Goal: Check status: Check status

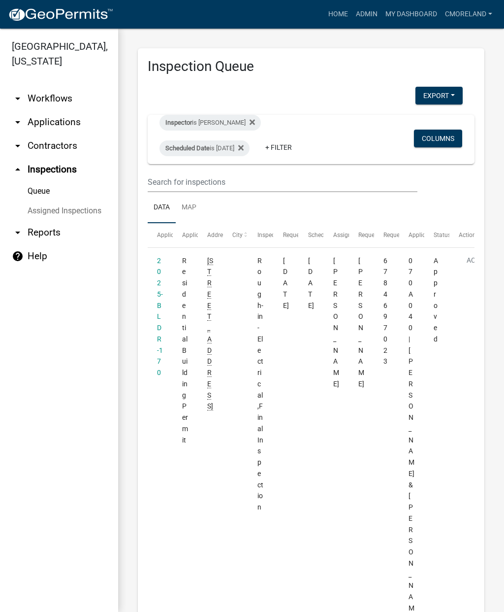
scroll to position [743, 0]
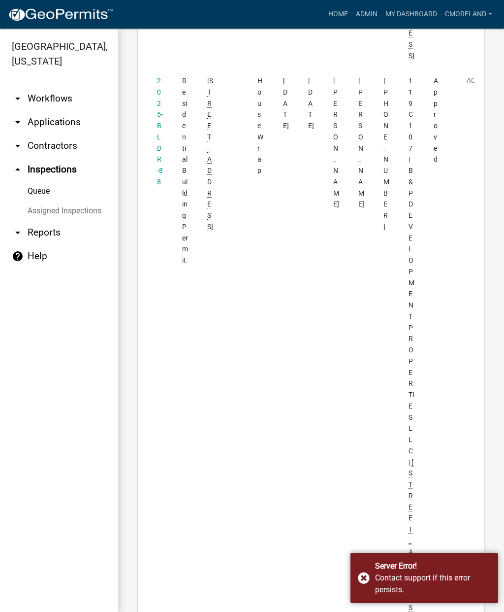
click at [367, 577] on div "Server Error! Contact support if this error persists." at bounding box center [425, 578] width 148 height 50
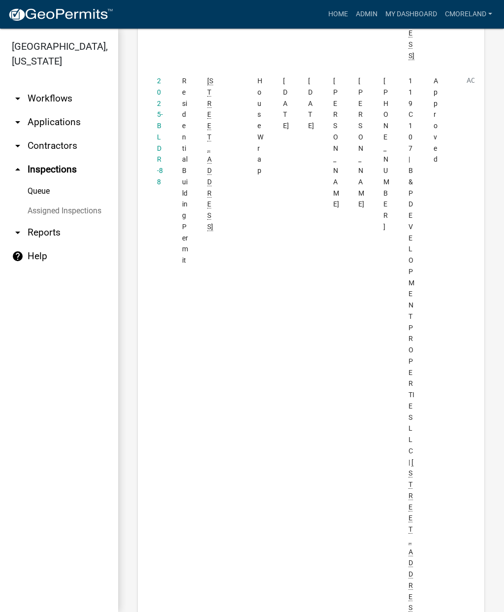
click at [53, 122] on link "arrow_drop_down Applications" at bounding box center [59, 122] width 118 height 24
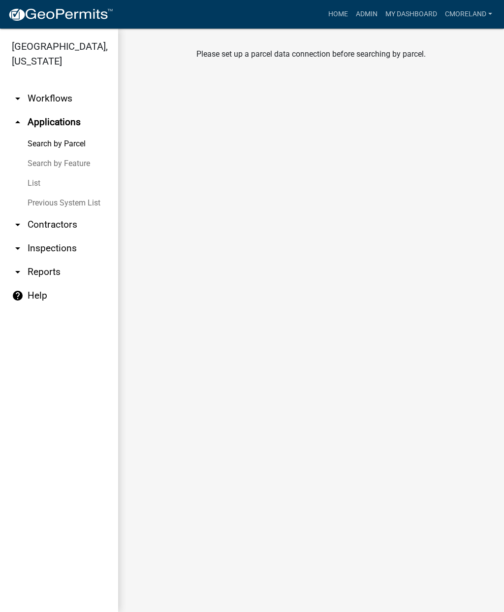
click at [62, 121] on link "arrow_drop_up Applications" at bounding box center [59, 122] width 118 height 24
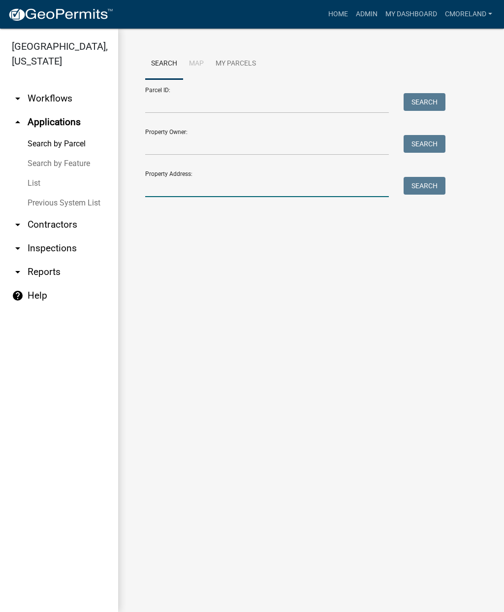
click at [174, 188] on input "Property Address:" at bounding box center [267, 187] width 244 height 20
click at [423, 187] on button "Search" at bounding box center [425, 186] width 42 height 18
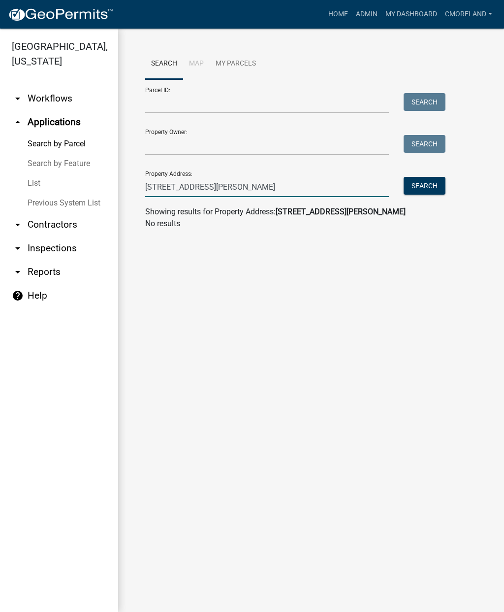
click at [218, 188] on input "[STREET_ADDRESS][PERSON_NAME]" at bounding box center [267, 187] width 244 height 20
type input "[STREET_ADDRESS]"
click at [429, 188] on button "Search" at bounding box center [425, 186] width 42 height 18
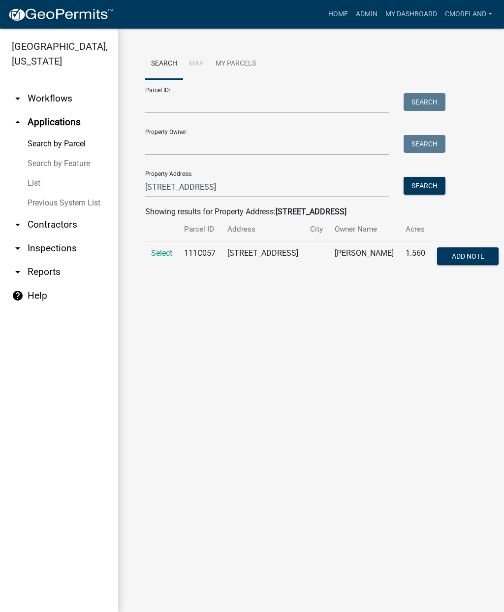
click at [163, 251] on span "Select" at bounding box center [161, 252] width 21 height 9
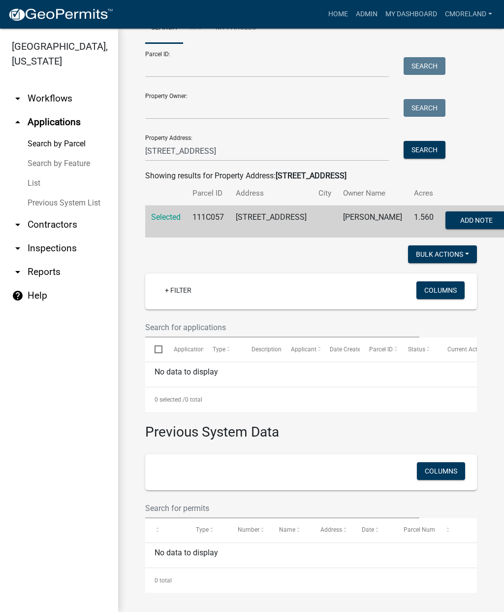
scroll to position [51, 0]
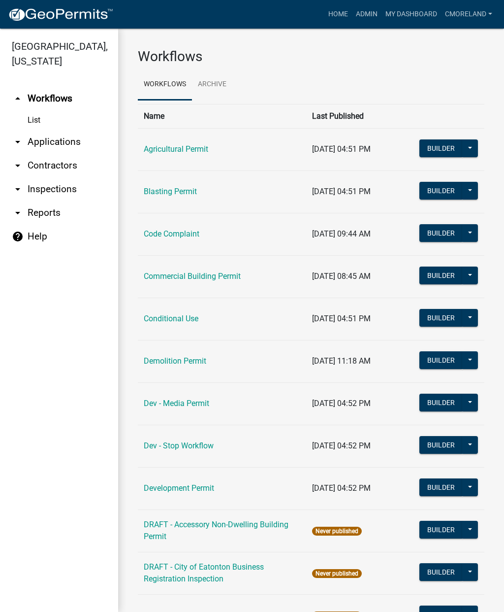
click at [80, 196] on link "arrow_drop_down Inspections" at bounding box center [59, 189] width 118 height 24
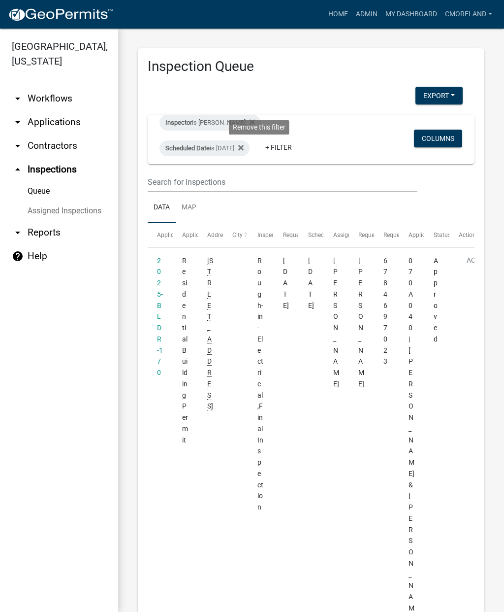
click at [244, 149] on icon at bounding box center [240, 147] width 5 height 5
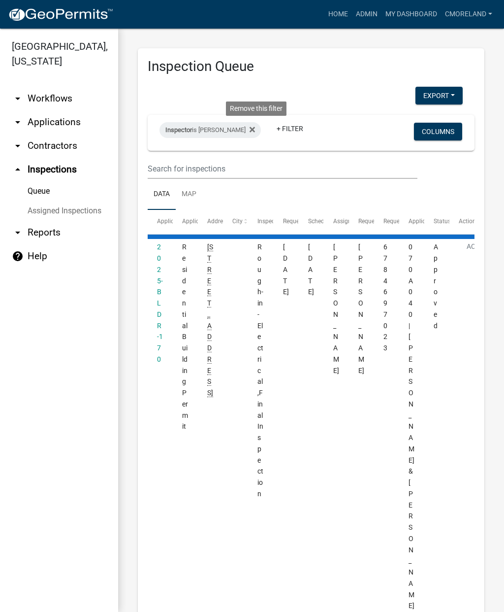
click at [255, 135] on fa-icon at bounding box center [250, 130] width 9 height 16
select select "2: 50"
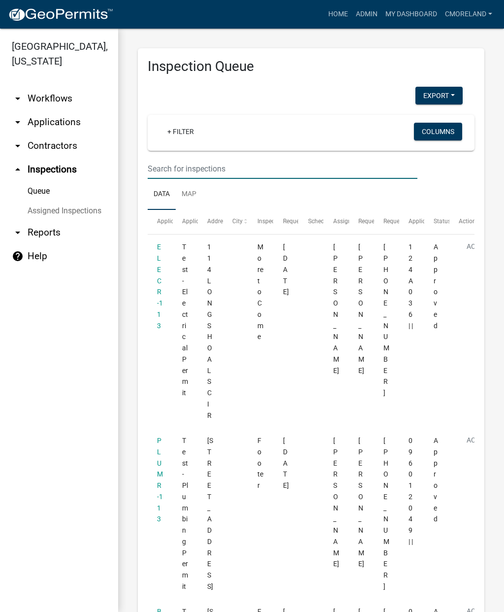
click at [216, 162] on input "text" at bounding box center [283, 169] width 270 height 20
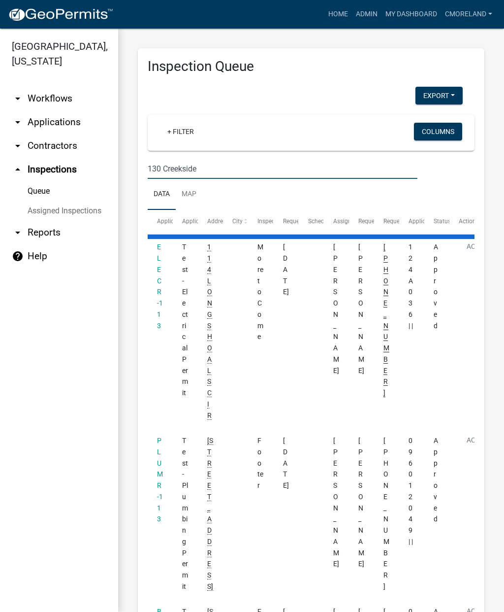
type input "130 Creekside"
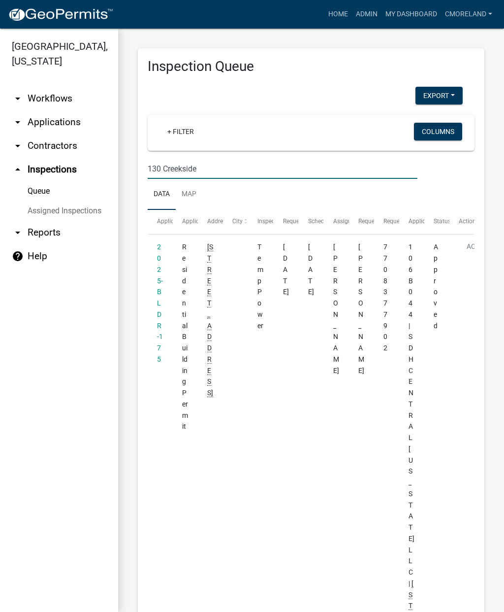
select select "2: 50"
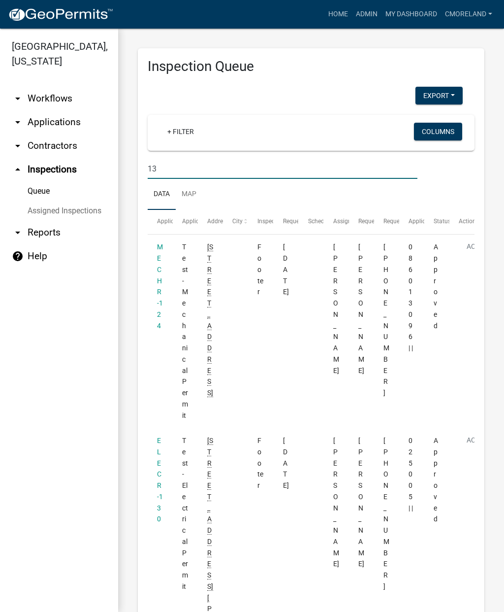
type input "1"
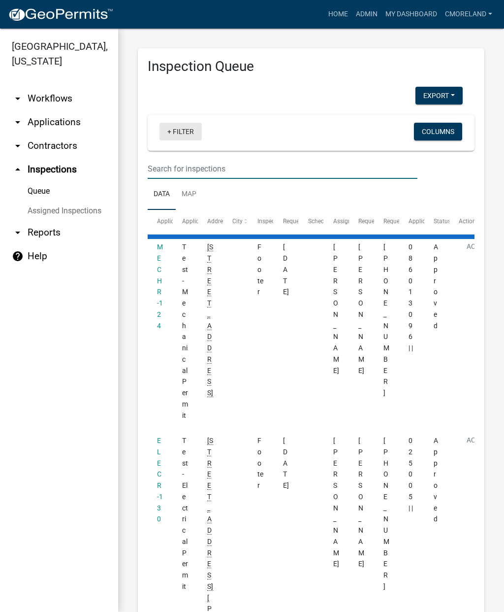
click at [191, 131] on link "+ Filter" at bounding box center [181, 132] width 42 height 18
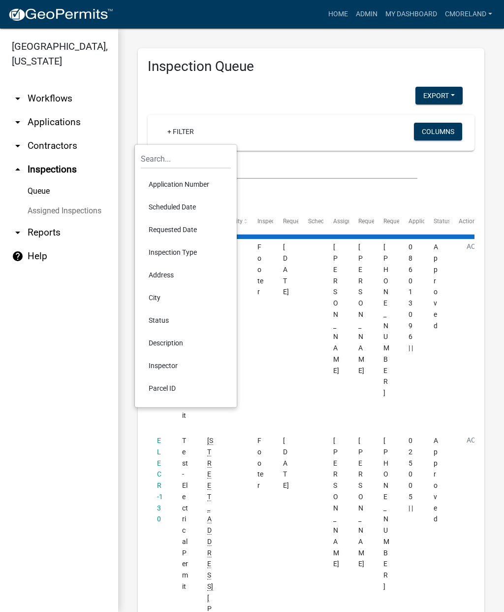
click at [188, 230] on li "Requested Date" at bounding box center [186, 229] width 90 height 23
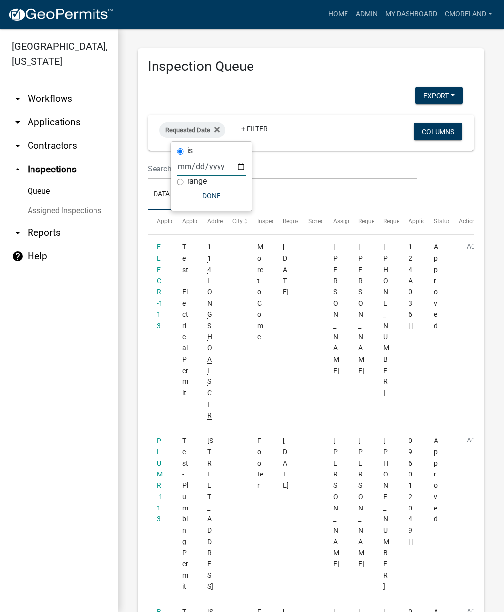
click at [203, 164] on input "date" at bounding box center [211, 166] width 69 height 20
type input "[DATE]"
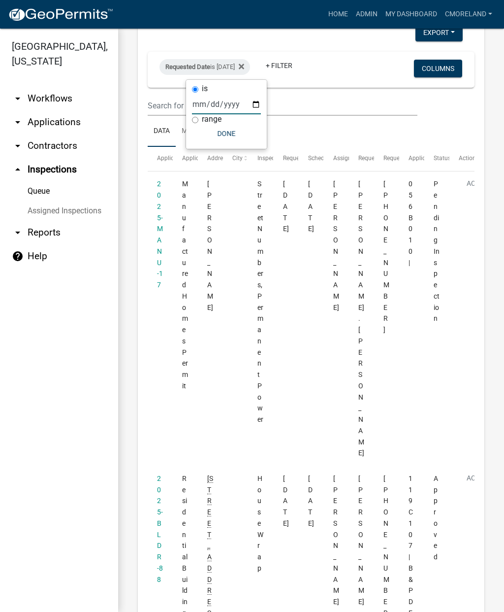
scroll to position [61, 0]
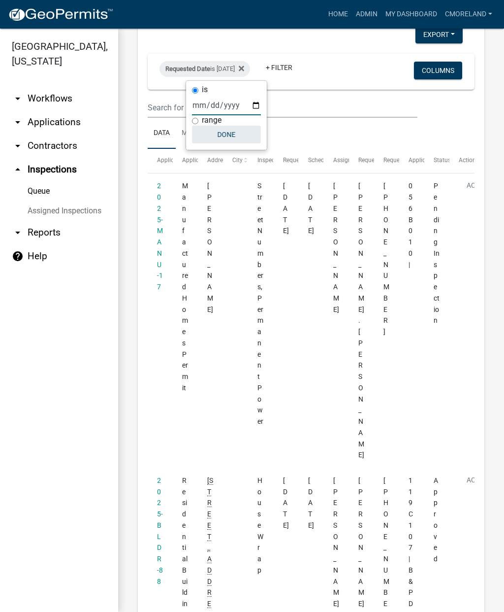
click at [227, 136] on button "Done" at bounding box center [226, 135] width 69 height 18
click at [244, 68] on icon at bounding box center [241, 69] width 5 height 8
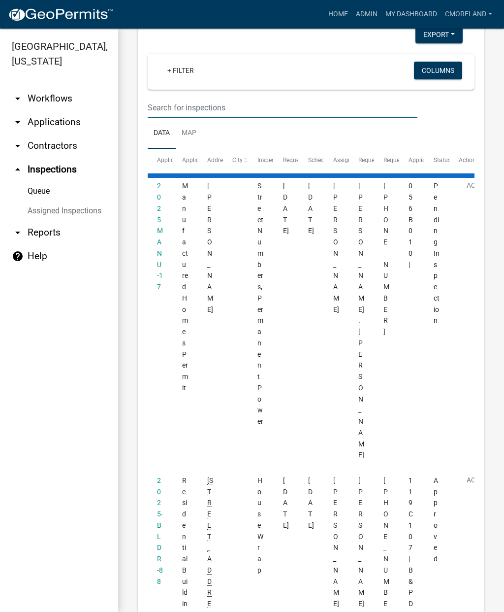
click at [235, 104] on input "text" at bounding box center [283, 108] width 270 height 20
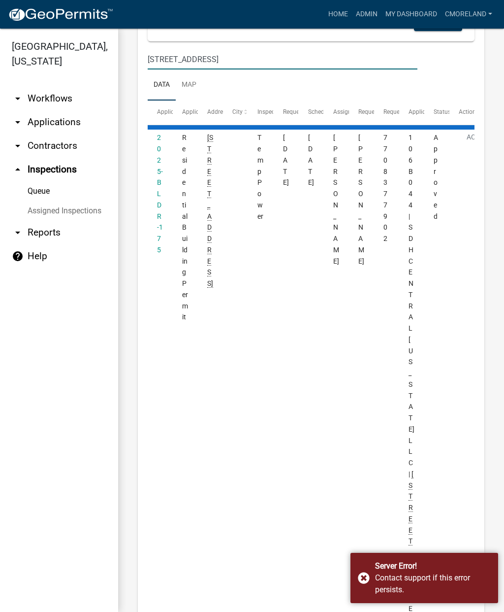
scroll to position [133, 0]
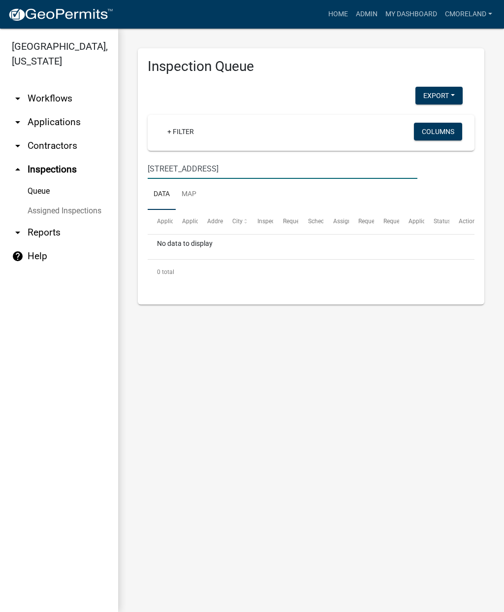
type input "[STREET_ADDRESS]"
click at [288, 179] on ul "Data Map" at bounding box center [311, 194] width 327 height 31
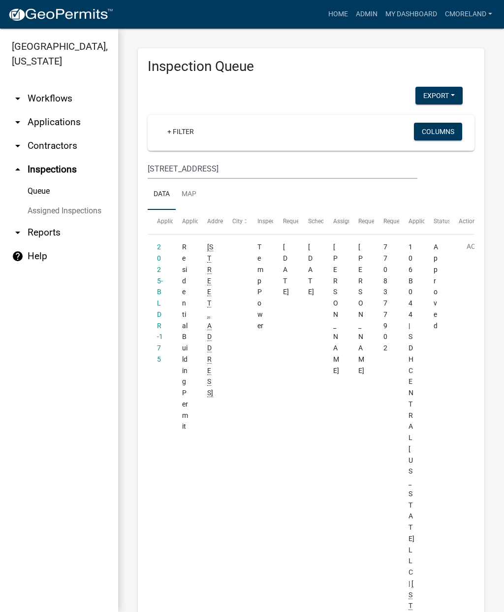
scroll to position [0, 0]
